Goal: Information Seeking & Learning: Learn about a topic

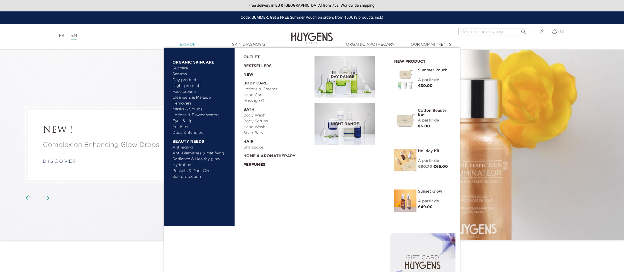
click at [195, 45] on link "  E-Shop" at bounding box center [188, 45] width 56 height 6
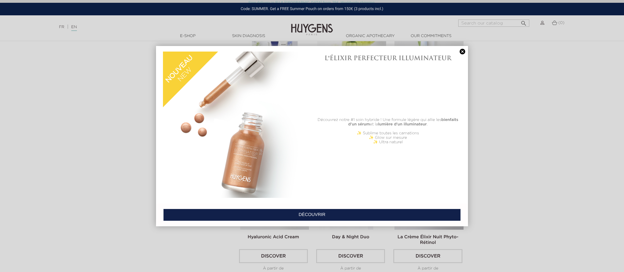
scroll to position [189, 0]
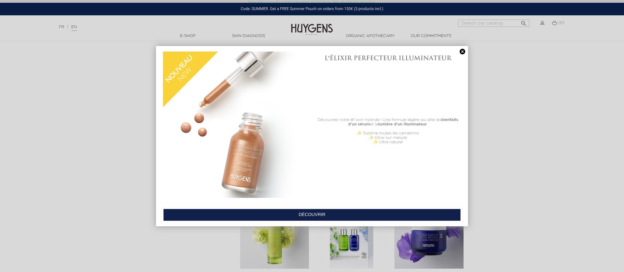
click at [461, 52] on link at bounding box center [462, 52] width 8 height 6
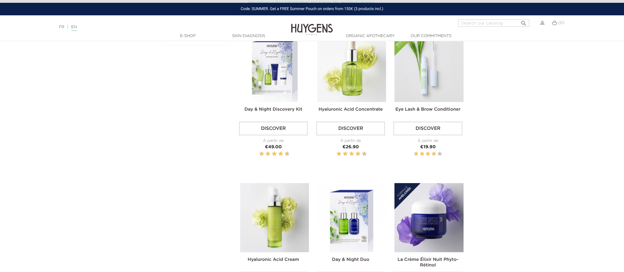
scroll to position [206, 0]
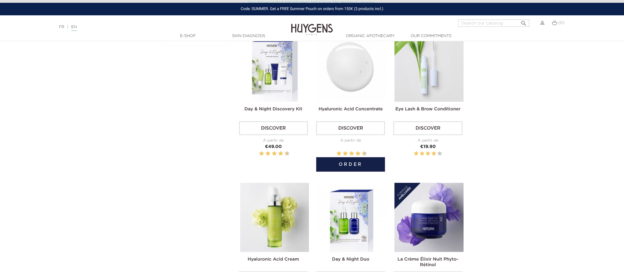
click at [350, 66] on img at bounding box center [351, 67] width 69 height 69
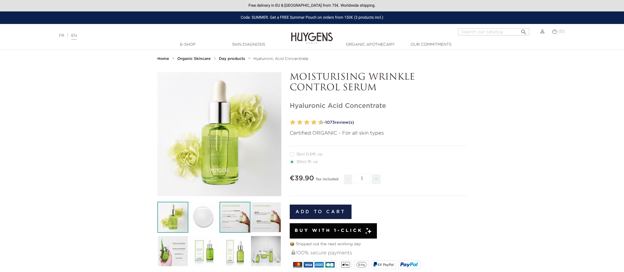
click at [230, 221] on img at bounding box center [234, 217] width 31 height 31
click at [267, 212] on img at bounding box center [265, 217] width 31 height 31
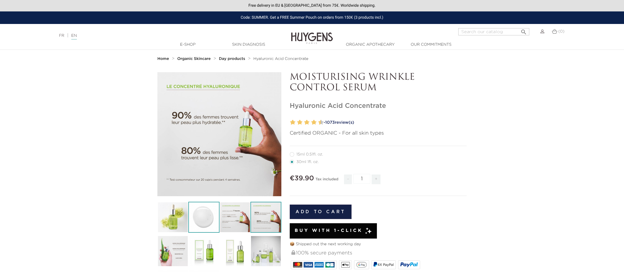
click at [205, 216] on img at bounding box center [203, 217] width 31 height 31
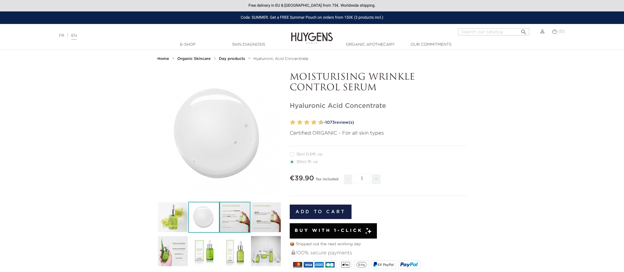
click at [230, 216] on img at bounding box center [234, 217] width 31 height 31
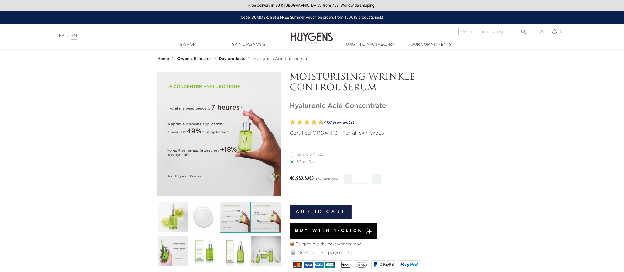
click at [259, 217] on img at bounding box center [265, 217] width 31 height 31
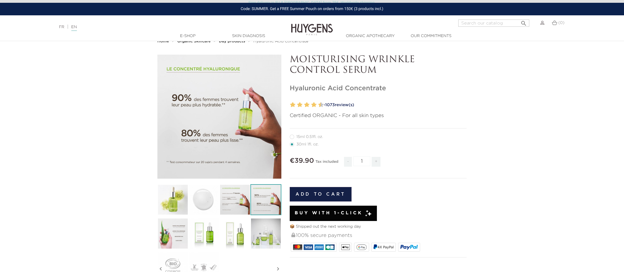
scroll to position [17, 0]
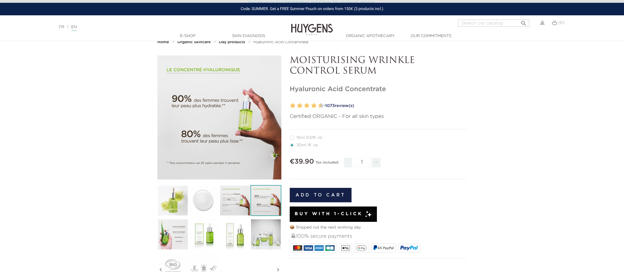
click at [295, 138] on label12"] "15ml 0.51fl. oz." at bounding box center [310, 137] width 40 height 4
radio input "true"
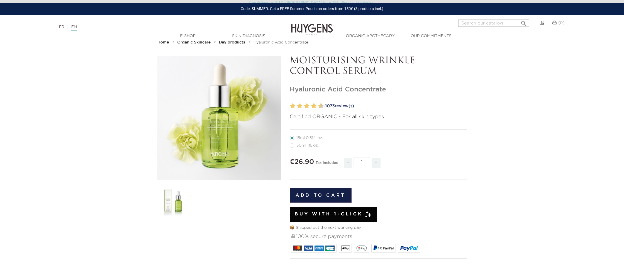
scroll to position [16, 0]
click at [300, 145] on label22"] "30ml 1fl. oz." at bounding box center [308, 146] width 36 height 4
radio input "true"
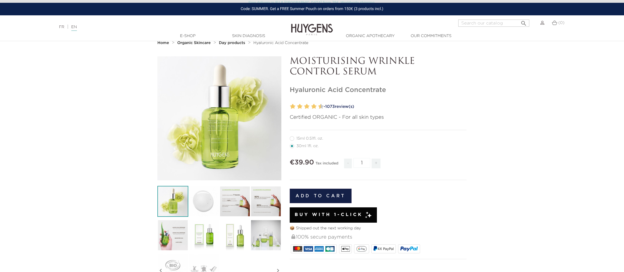
scroll to position [16, 0]
click at [293, 137] on label12"] "15ml 0.51fl. oz." at bounding box center [310, 138] width 40 height 4
radio input "true"
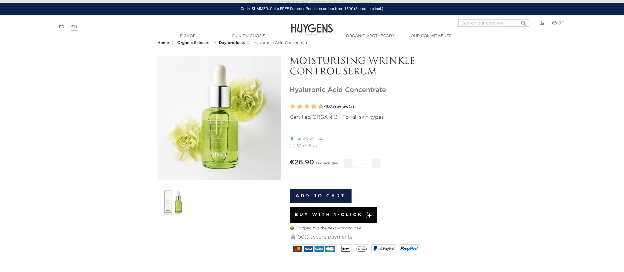
click at [293, 146] on label22"] "30ml 1fl. oz." at bounding box center [308, 146] width 36 height 4
radio input "true"
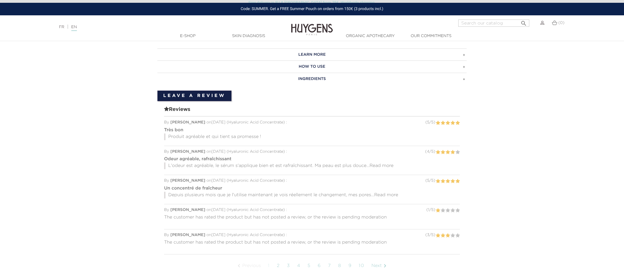
scroll to position [388, 0]
click at [392, 193] on span "Read more" at bounding box center [386, 195] width 24 height 4
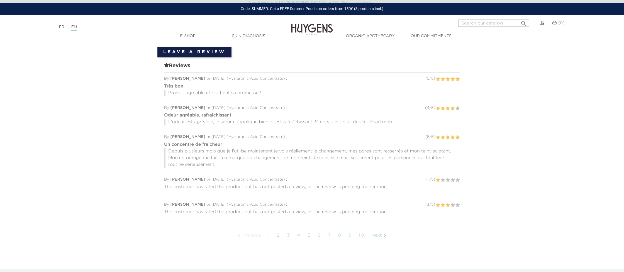
scroll to position [432, 0]
click at [279, 235] on link "2" at bounding box center [278, 235] width 9 height 14
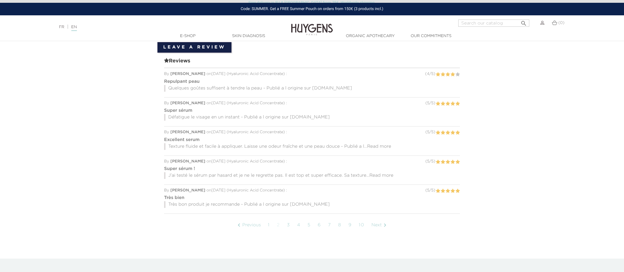
click at [385, 177] on span "Read more" at bounding box center [381, 175] width 24 height 4
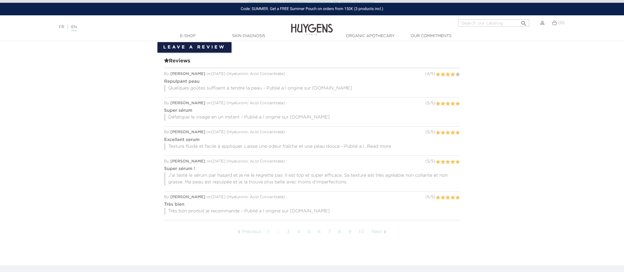
click at [288, 230] on link "3" at bounding box center [288, 232] width 9 height 14
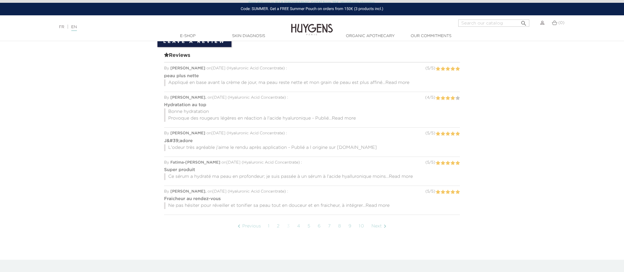
scroll to position [448, 0]
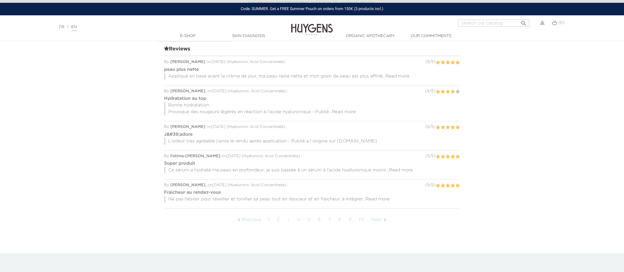
click at [343, 111] on span "Read more" at bounding box center [344, 112] width 24 height 4
click at [300, 220] on link "4" at bounding box center [298, 220] width 9 height 14
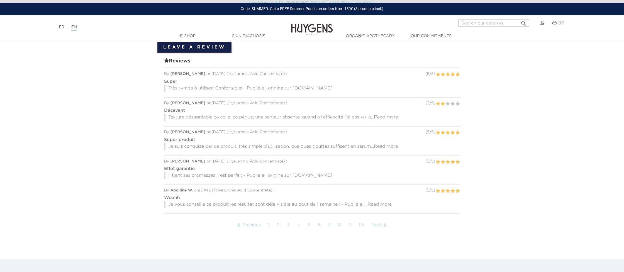
click at [389, 118] on span "Read more" at bounding box center [386, 117] width 24 height 4
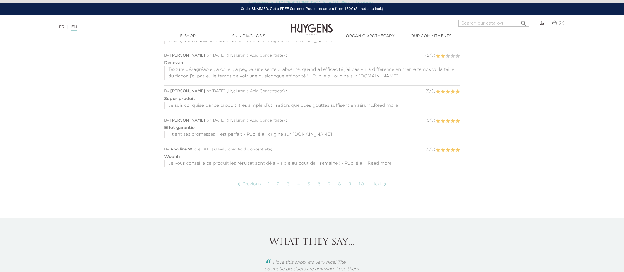
scroll to position [497, 0]
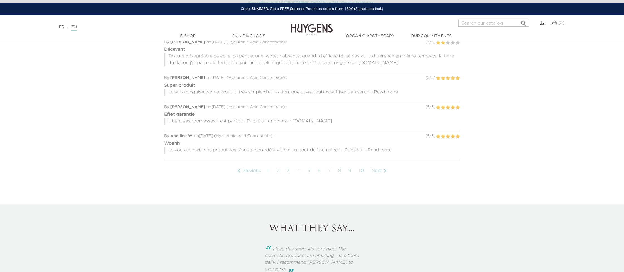
click at [310, 171] on link "5" at bounding box center [309, 171] width 9 height 14
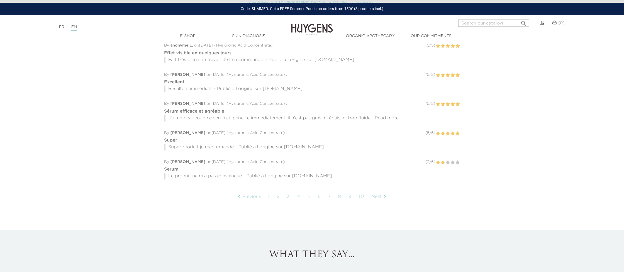
scroll to position [437, 0]
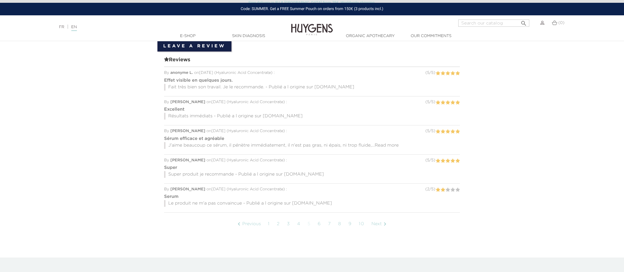
click at [320, 224] on link "6" at bounding box center [319, 224] width 9 height 14
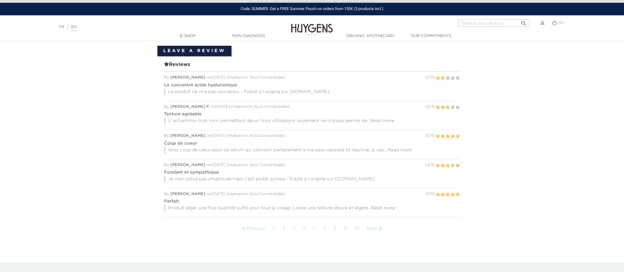
scroll to position [434, 0]
click at [380, 119] on span "Read more" at bounding box center [382, 120] width 24 height 4
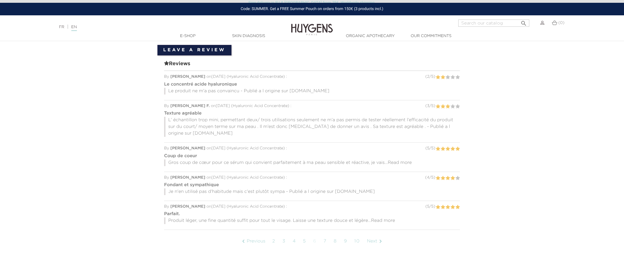
scroll to position [434, 0]
click at [325, 241] on link "7" at bounding box center [325, 241] width 9 height 14
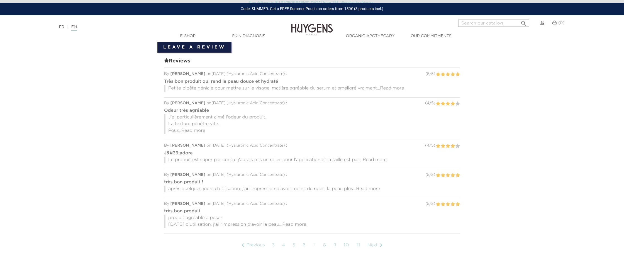
click at [195, 129] on span "Read more" at bounding box center [193, 130] width 24 height 4
click at [374, 158] on span "Read more" at bounding box center [375, 160] width 24 height 4
click at [327, 252] on link "8" at bounding box center [324, 252] width 9 height 14
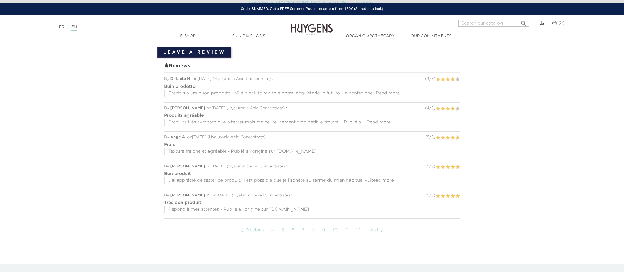
scroll to position [427, 0]
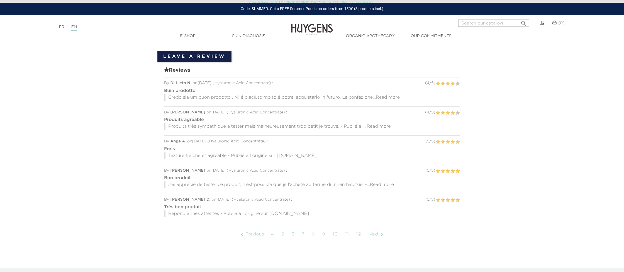
click at [395, 97] on span "Read more" at bounding box center [388, 97] width 24 height 4
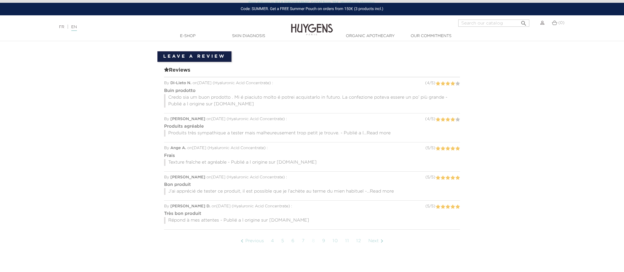
click at [370, 240] on link "Next " at bounding box center [376, 241] width 23 height 14
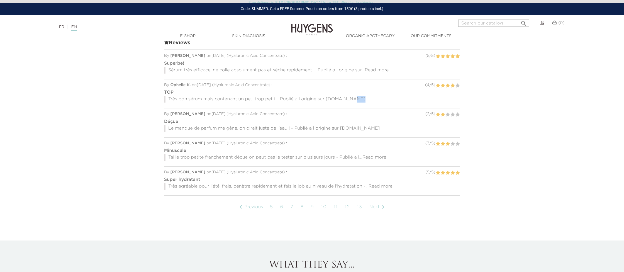
click at [358, 101] on div "TOP Très bon sérum mais contenant un peu trop petit - Publié a l origine sur bl…" at bounding box center [312, 96] width 296 height 16
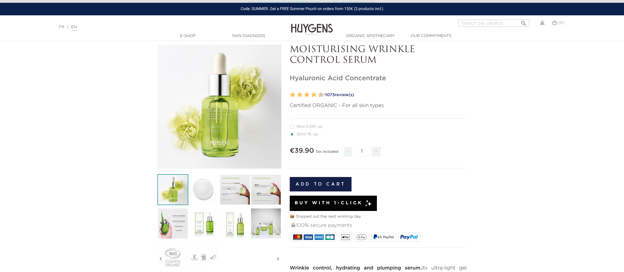
scroll to position [13, 0]
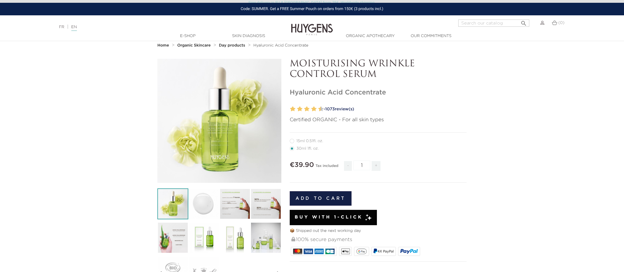
drag, startPoint x: 384, startPoint y: 74, endPoint x: 371, endPoint y: 74, distance: 12.8
click at [371, 74] on p "MOISTURISING WRINKLE CONTROL SERUM" at bounding box center [378, 69] width 177 height 21
drag, startPoint x: 400, startPoint y: 90, endPoint x: 291, endPoint y: 61, distance: 112.7
click at [291, 61] on div "MOISTURISING WRINKLE CONTROL SERUM Hyaluronic Acid Concentrate" at bounding box center [377, 233] width 185 height 348
copy div "MOISTURISING WRINKLE CONTROL SERUM Hyaluronic Acid Concentrate"
